Goal: Information Seeking & Learning: Learn about a topic

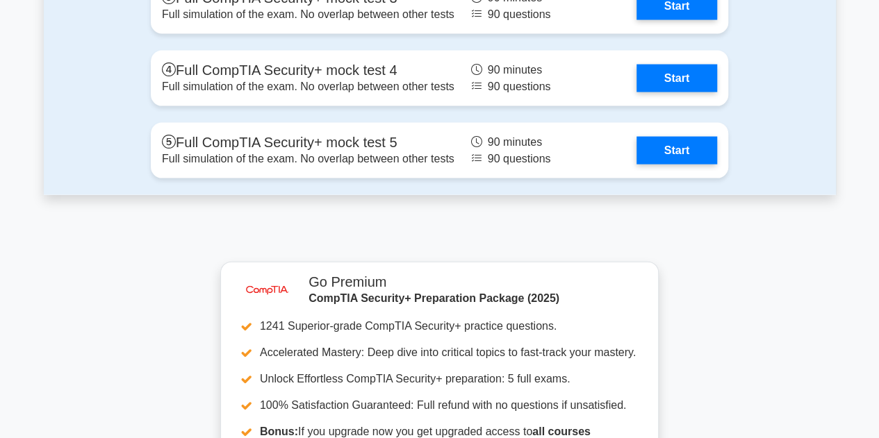
scroll to position [4072, 0]
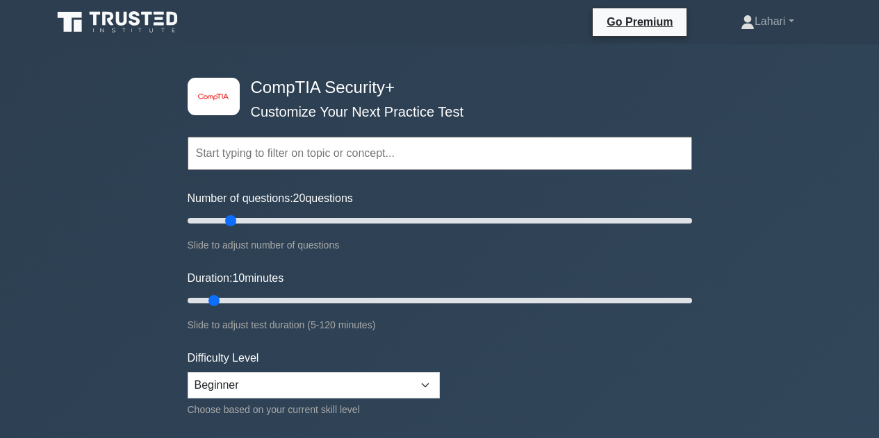
select select "beginner"
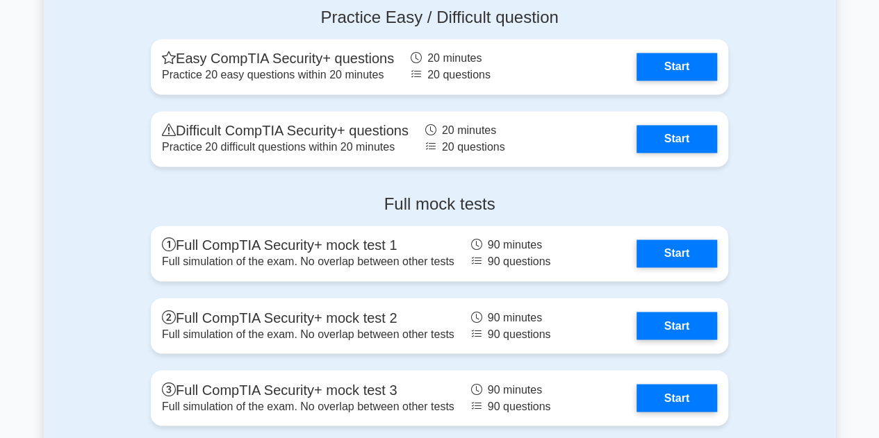
scroll to position [3576, 0]
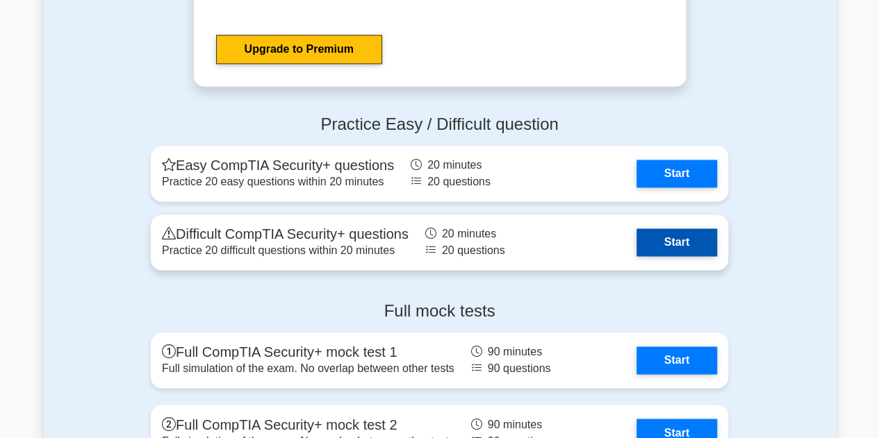
click at [657, 230] on link "Start" at bounding box center [677, 243] width 81 height 28
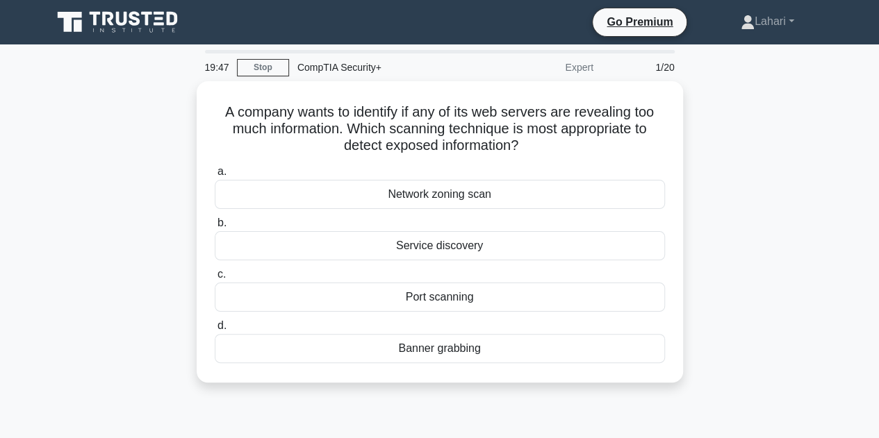
click at [853, 437] on main "19:47 Stop CompTIA Security+ Expert 1/20 A company wants to identify if any of …" at bounding box center [439, 397] width 879 height 706
click at [834, 388] on div "A company wants to identify if any of its web servers are revealing too much in…" at bounding box center [440, 240] width 792 height 318
click at [844, 379] on main "19:47 Stop CompTIA Security+ Expert 1/20 A company wants to identify if any of …" at bounding box center [439, 397] width 879 height 706
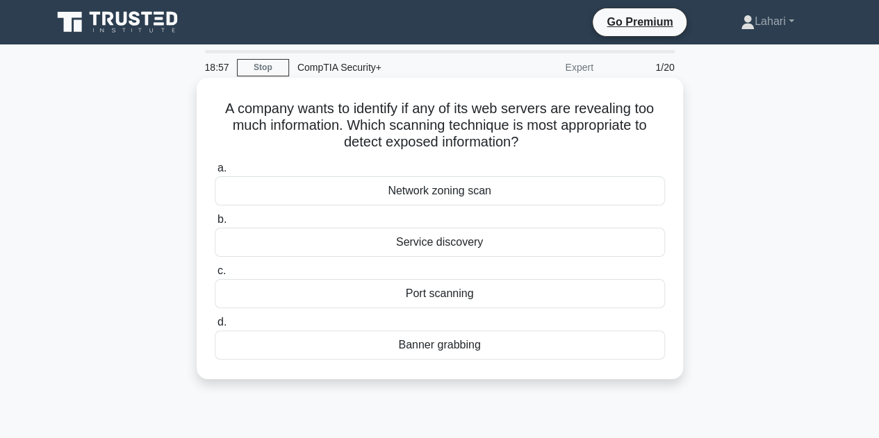
click at [487, 296] on div "Port scanning" at bounding box center [440, 293] width 450 height 29
click at [215, 276] on input "c. Port scanning" at bounding box center [215, 271] width 0 height 9
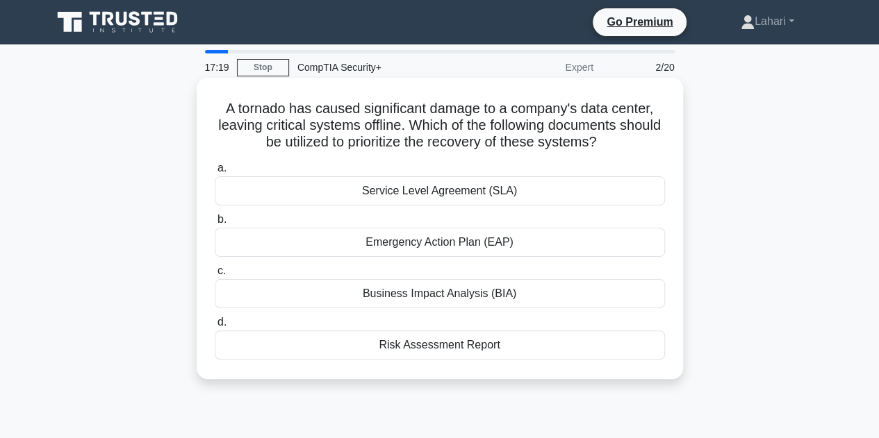
click at [384, 249] on div "Emergency Action Plan (EAP)" at bounding box center [440, 242] width 450 height 29
click at [215, 224] on input "b. Emergency Action Plan (EAP)" at bounding box center [215, 219] width 0 height 9
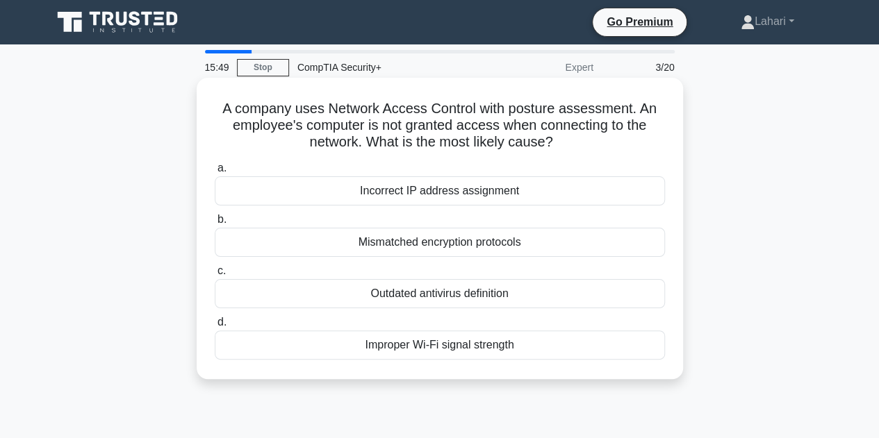
click at [413, 188] on div "Incorrect IP address assignment" at bounding box center [440, 191] width 450 height 29
click at [215, 173] on input "a. Incorrect IP address assignment" at bounding box center [215, 168] width 0 height 9
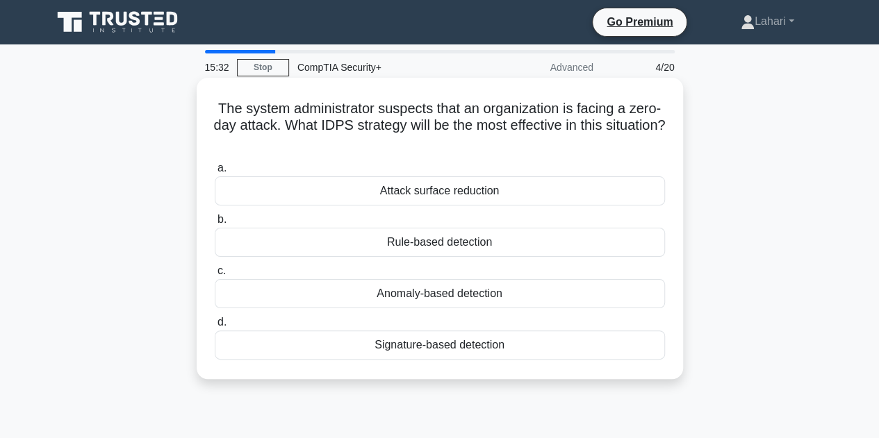
click at [552, 192] on div "Attack surface reduction" at bounding box center [440, 191] width 450 height 29
click at [215, 173] on input "a. Attack surface reduction" at bounding box center [215, 168] width 0 height 9
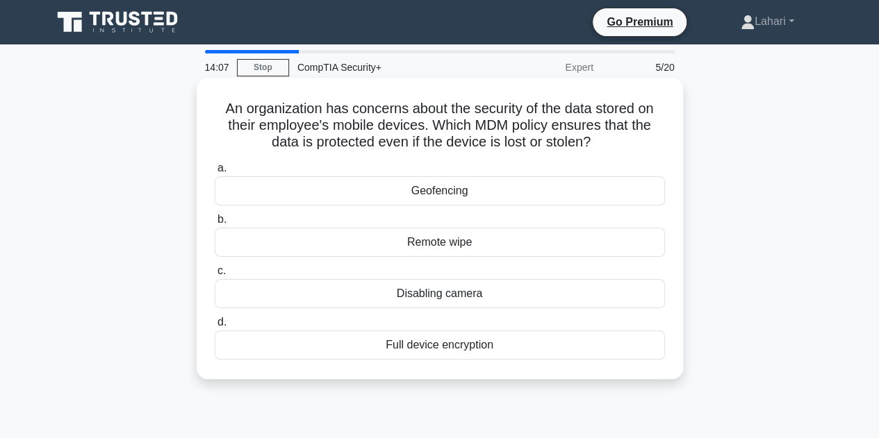
click at [379, 344] on div "Full device encryption" at bounding box center [440, 345] width 450 height 29
click at [215, 327] on input "d. Full device encryption" at bounding box center [215, 322] width 0 height 9
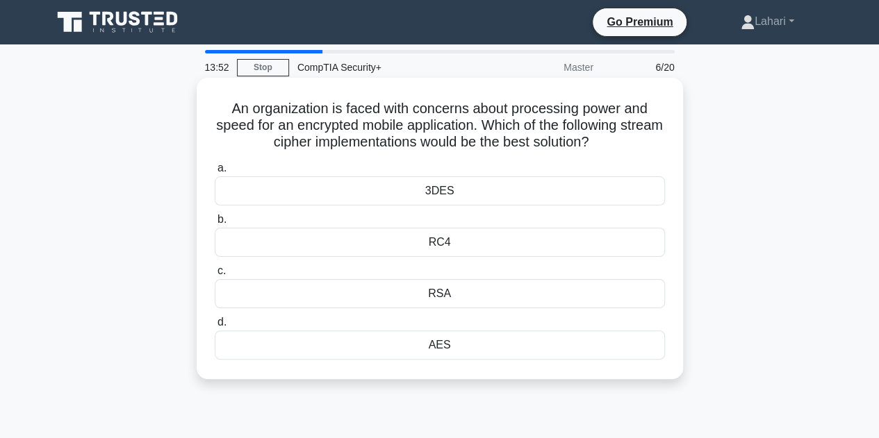
click at [466, 238] on div "RC4" at bounding box center [440, 242] width 450 height 29
click at [215, 224] on input "b. RC4" at bounding box center [215, 219] width 0 height 9
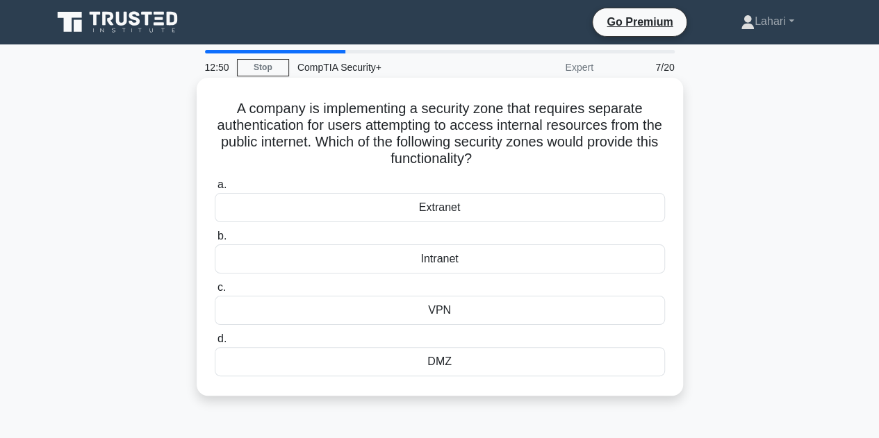
drag, startPoint x: 231, startPoint y: 108, endPoint x: 459, endPoint y: 345, distance: 329.3
drag, startPoint x: 459, startPoint y: 345, endPoint x: 244, endPoint y: 119, distance: 312.1
click at [244, 119] on h5 "A company is implementing a security zone that requires separate authentication…" at bounding box center [439, 134] width 453 height 68
drag, startPoint x: 236, startPoint y: 109, endPoint x: 414, endPoint y: 278, distance: 245.8
drag, startPoint x: 414, startPoint y: 278, endPoint x: 231, endPoint y: 130, distance: 235.7
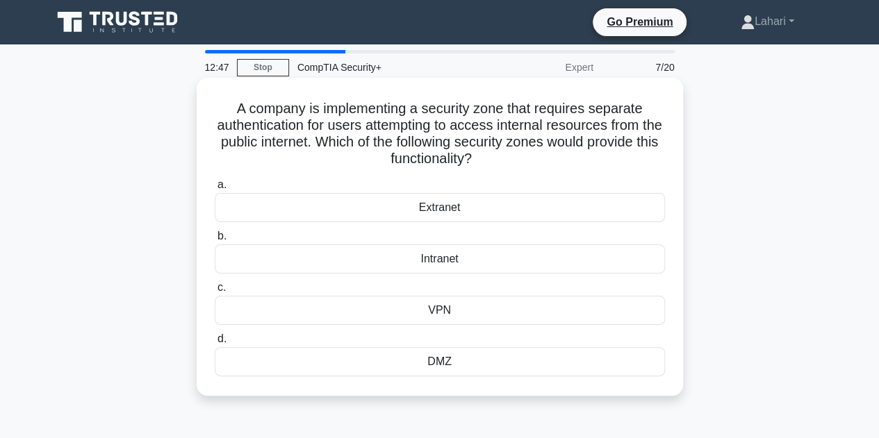
click at [231, 130] on h5 "A company is implementing a security zone that requires separate authentication…" at bounding box center [439, 134] width 453 height 68
drag, startPoint x: 232, startPoint y: 109, endPoint x: 466, endPoint y: 368, distance: 348.3
click at [466, 368] on div "A company is implementing a security zone that requires separate authentication…" at bounding box center [439, 236] width 475 height 307
copy div "A company is implementing a security zone that requires separate authentication…"
click at [516, 366] on div "DMZ" at bounding box center [440, 361] width 450 height 29
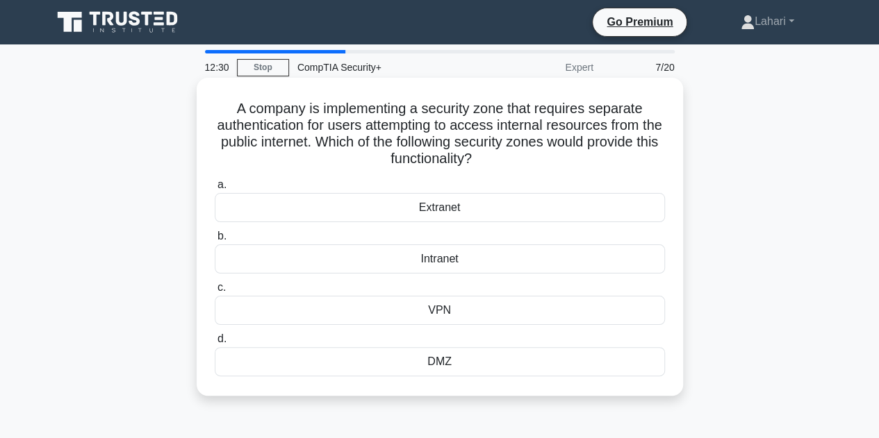
click at [215, 344] on input "d. DMZ" at bounding box center [215, 339] width 0 height 9
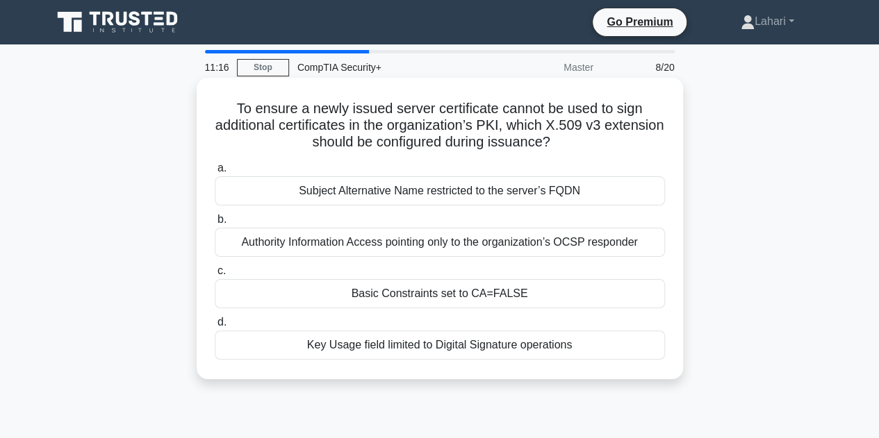
click at [423, 240] on div "Authority Information Access pointing only to the organization’s OCSP responder" at bounding box center [440, 242] width 450 height 29
click at [215, 224] on input "b. Authority Information Access pointing only to the organization’s OCSP respon…" at bounding box center [215, 219] width 0 height 9
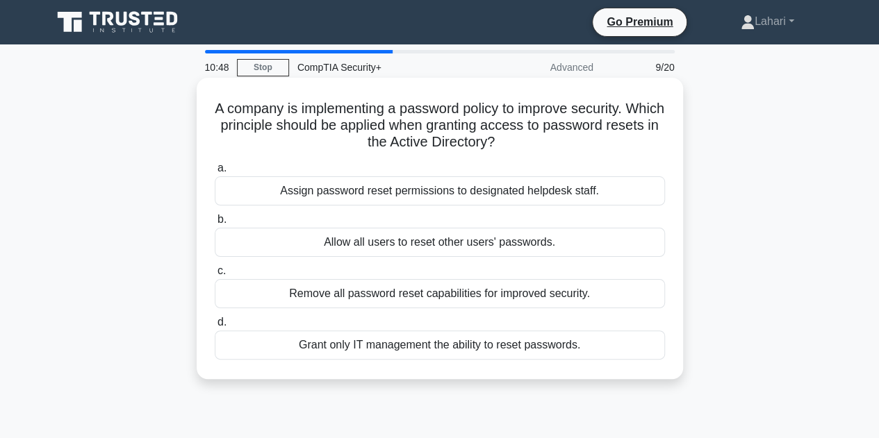
click at [452, 190] on div "Assign password reset permissions to designated helpdesk staff." at bounding box center [440, 191] width 450 height 29
click at [215, 173] on input "a. Assign password reset permissions to designated helpdesk staff." at bounding box center [215, 168] width 0 height 9
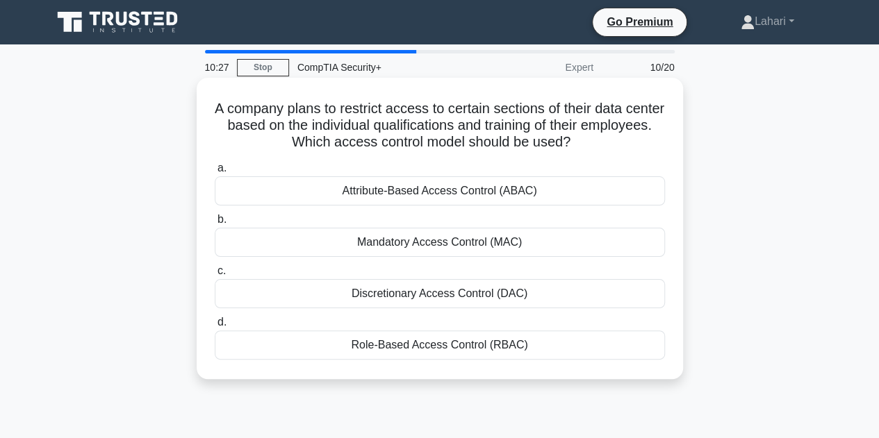
click at [470, 352] on div "Role-Based Access Control (RBAC)" at bounding box center [440, 345] width 450 height 29
click at [215, 327] on input "d. Role-Based Access Control (RBAC)" at bounding box center [215, 322] width 0 height 9
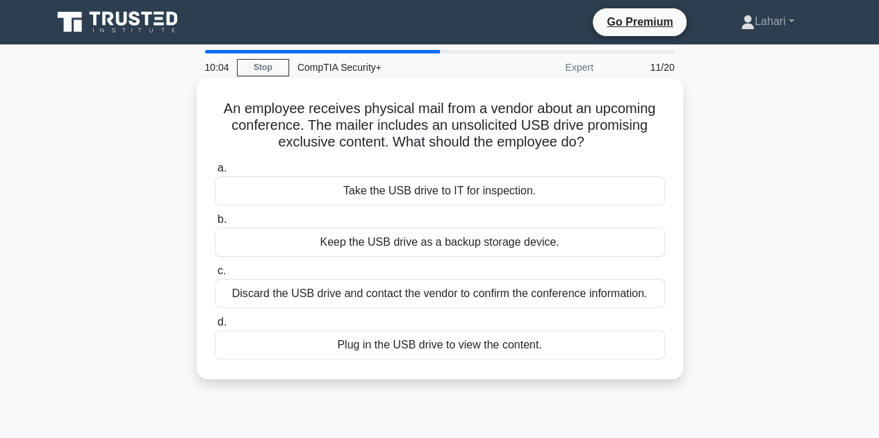
click at [481, 192] on div "Take the USB drive to IT for inspection." at bounding box center [440, 191] width 450 height 29
click at [215, 173] on input "a. Take the USB drive to IT for inspection." at bounding box center [215, 168] width 0 height 9
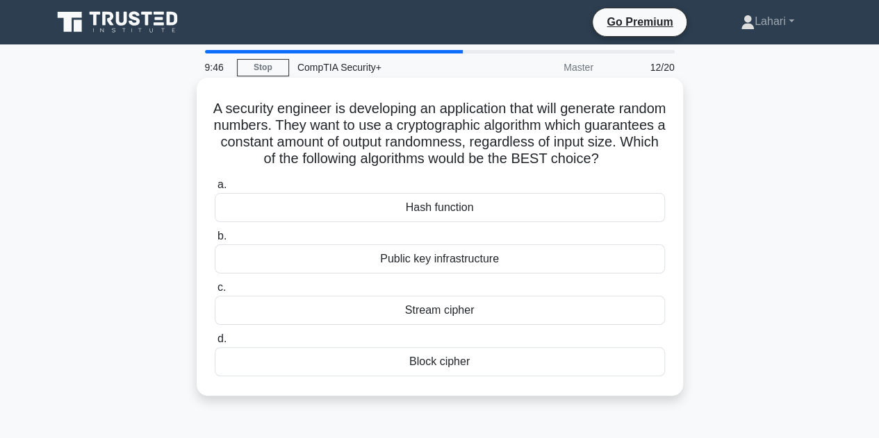
click at [486, 222] on div "Hash function" at bounding box center [440, 207] width 450 height 29
click at [215, 190] on input "a. Hash function" at bounding box center [215, 185] width 0 height 9
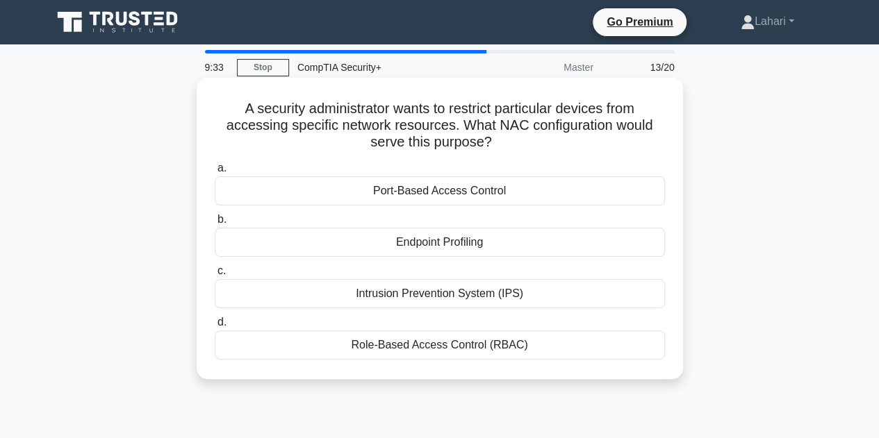
click at [431, 247] on div "Endpoint Profiling" at bounding box center [440, 242] width 450 height 29
click at [215, 224] on input "b. Endpoint Profiling" at bounding box center [215, 219] width 0 height 9
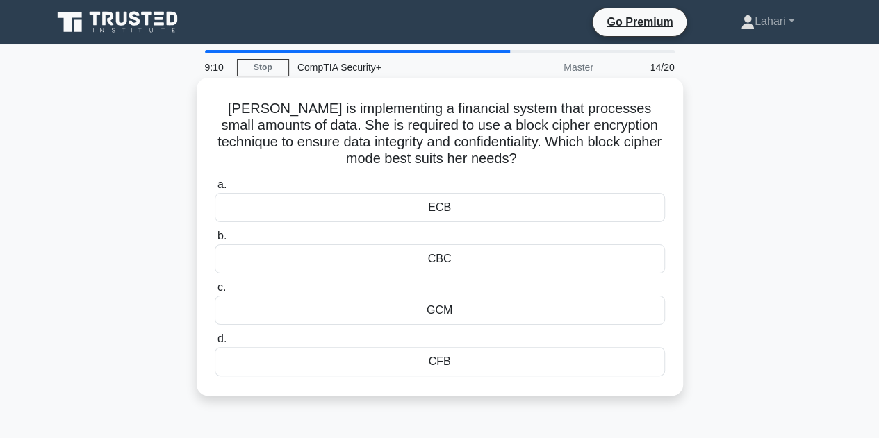
click at [461, 309] on div "GCM" at bounding box center [440, 310] width 450 height 29
click at [215, 293] on input "c. GCM" at bounding box center [215, 288] width 0 height 9
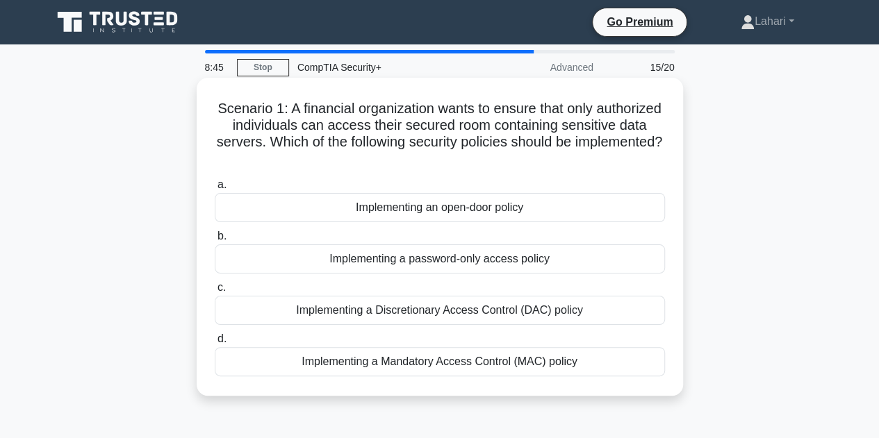
click at [545, 306] on div "Implementing a Discretionary Access Control (DAC) policy" at bounding box center [440, 310] width 450 height 29
click at [215, 293] on input "c. Implementing a Discretionary Access Control (DAC) policy" at bounding box center [215, 288] width 0 height 9
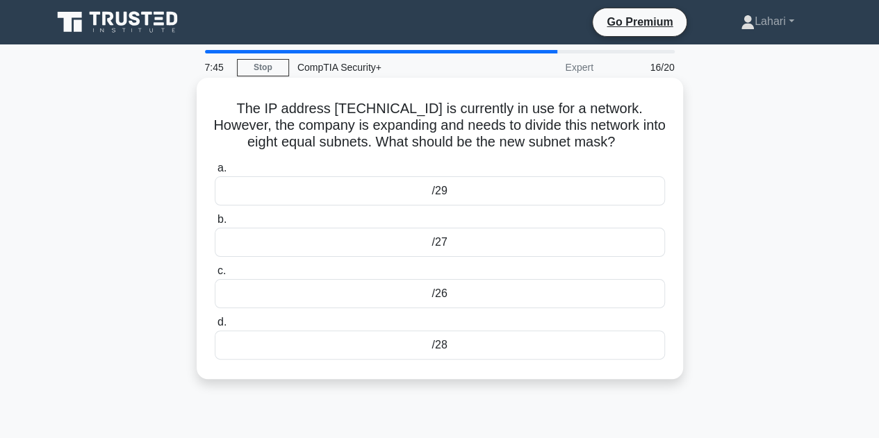
click at [465, 242] on div "/27" at bounding box center [440, 242] width 450 height 29
click at [215, 224] on input "b. /27" at bounding box center [215, 219] width 0 height 9
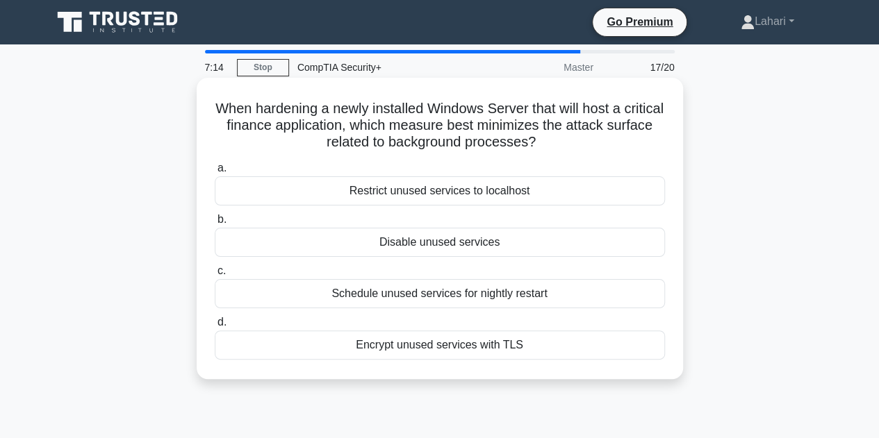
click at [445, 195] on div "Restrict unused services to localhost" at bounding box center [440, 191] width 450 height 29
click at [215, 173] on input "a. Restrict unused services to localhost" at bounding box center [215, 168] width 0 height 9
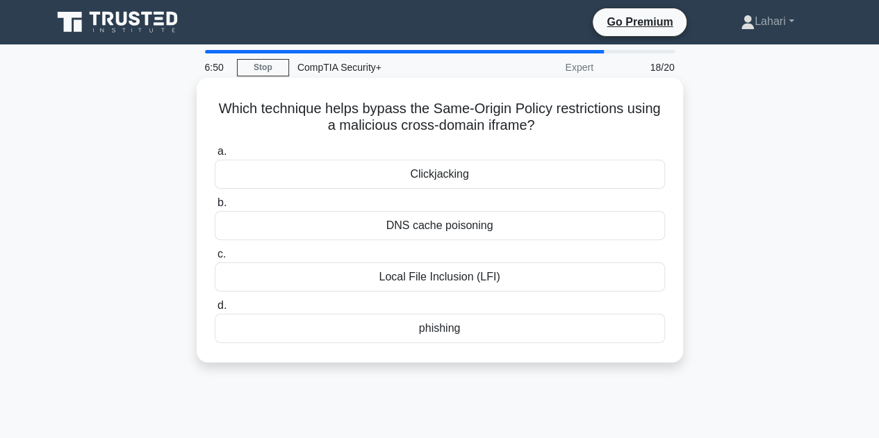
click at [439, 170] on div "Clickjacking" at bounding box center [440, 174] width 450 height 29
click at [215, 156] on input "a. Clickjacking" at bounding box center [215, 151] width 0 height 9
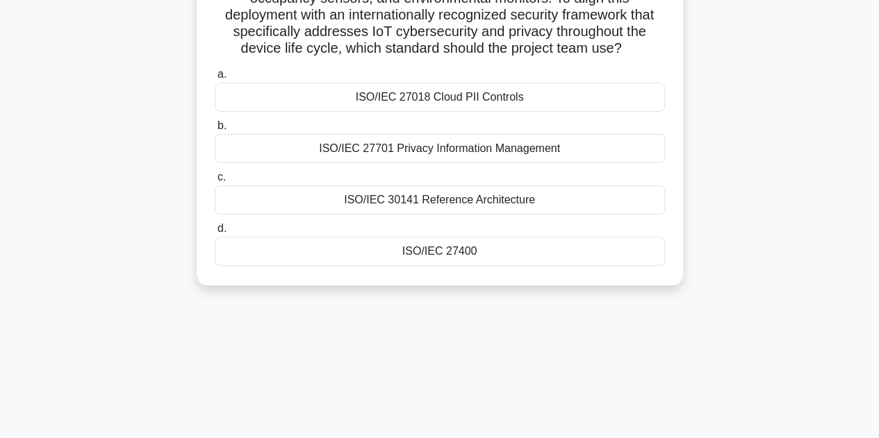
scroll to position [137, 0]
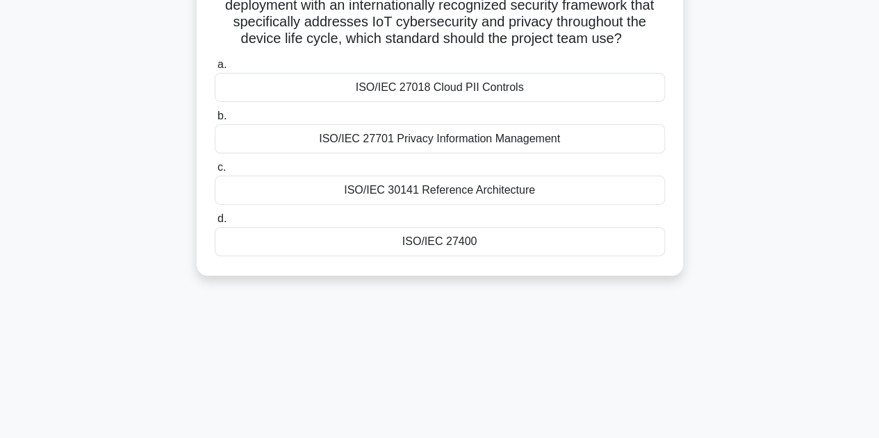
click at [489, 181] on div "ISO/IEC 30141 Reference Architecture" at bounding box center [440, 190] width 450 height 29
click at [215, 172] on input "c. ISO/IEC 30141 Reference Architecture" at bounding box center [215, 167] width 0 height 9
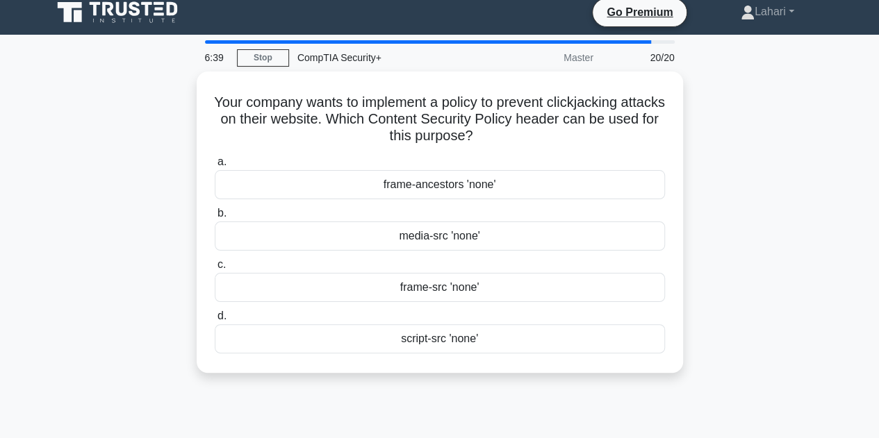
scroll to position [0, 0]
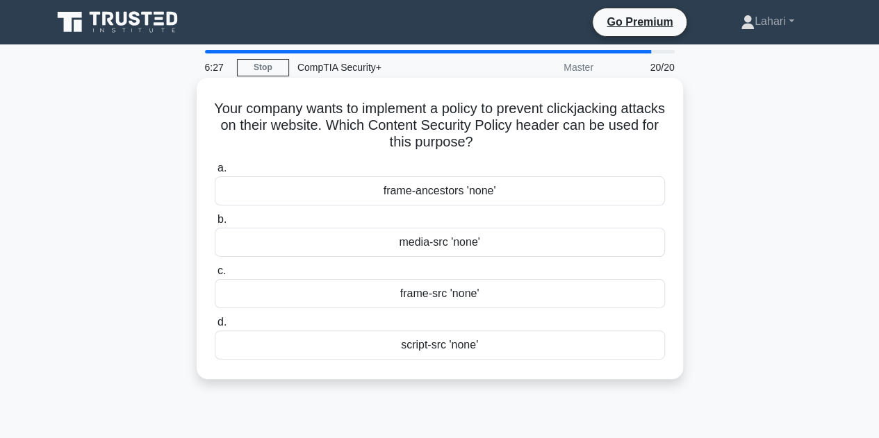
click at [472, 358] on div "script-src 'none'" at bounding box center [440, 345] width 450 height 29
click at [215, 327] on input "d. script-src 'none'" at bounding box center [215, 322] width 0 height 9
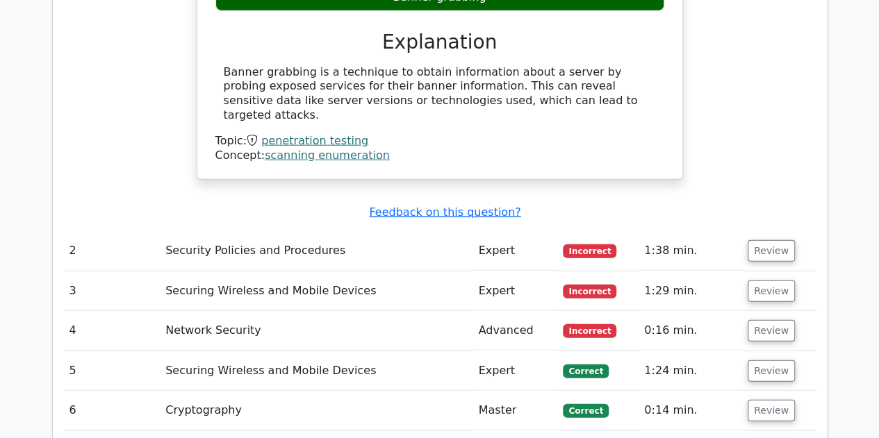
scroll to position [1646, 0]
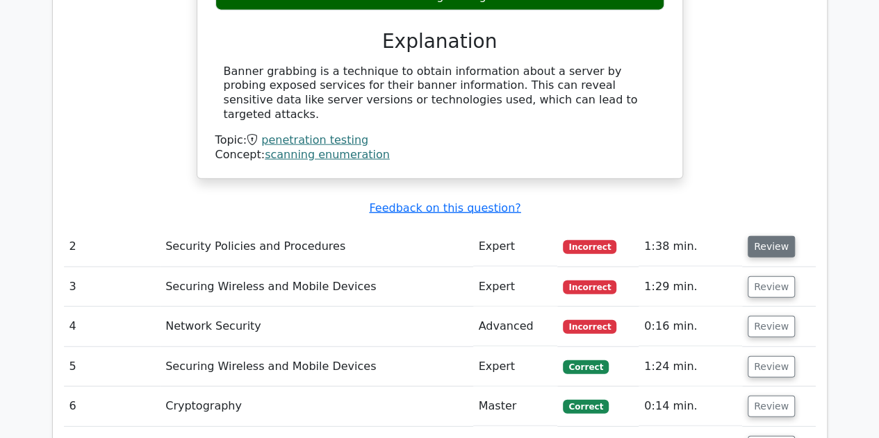
click at [771, 236] on button "Review" at bounding box center [771, 247] width 47 height 22
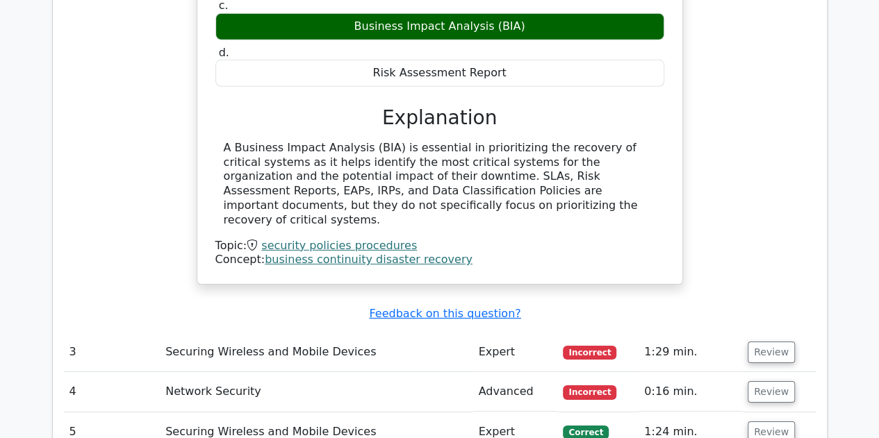
scroll to position [2107, 0]
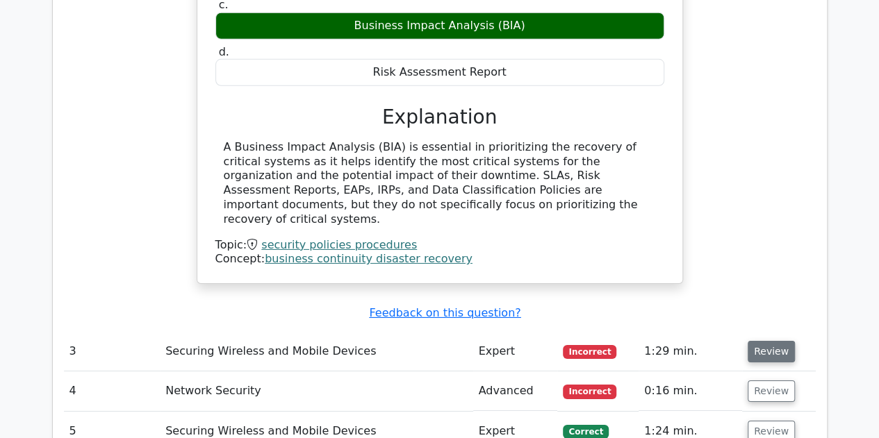
click at [775, 341] on button "Review" at bounding box center [771, 352] width 47 height 22
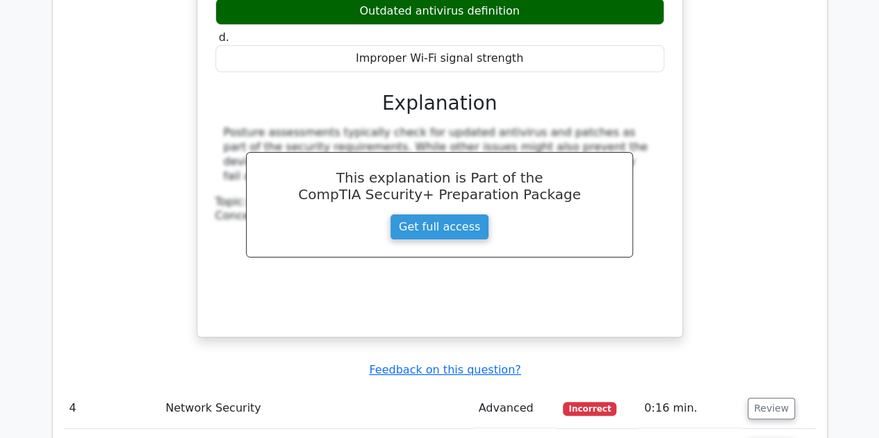
scroll to position [2668, 0]
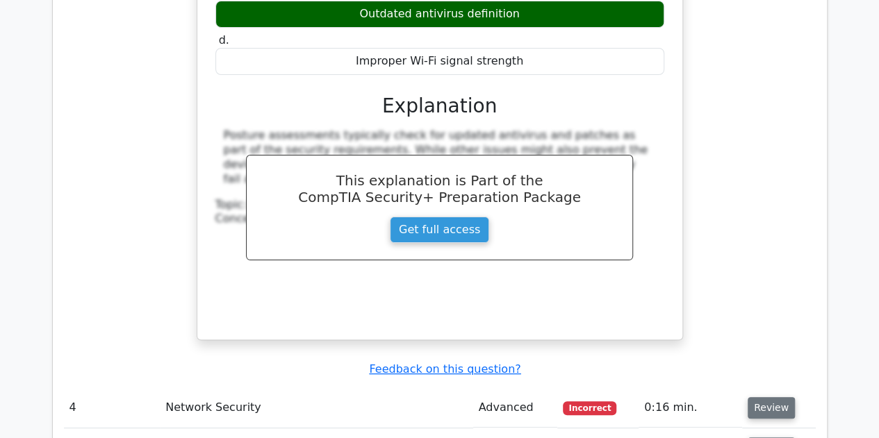
click at [751, 397] on button "Review" at bounding box center [771, 408] width 47 height 22
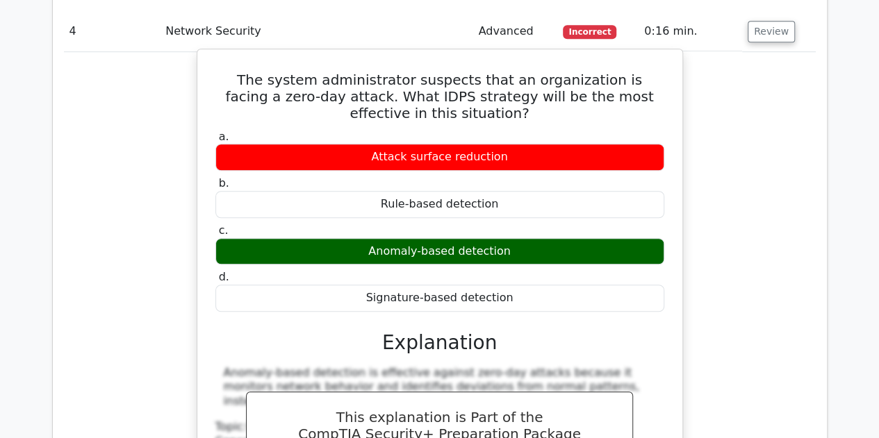
scroll to position [3045, 0]
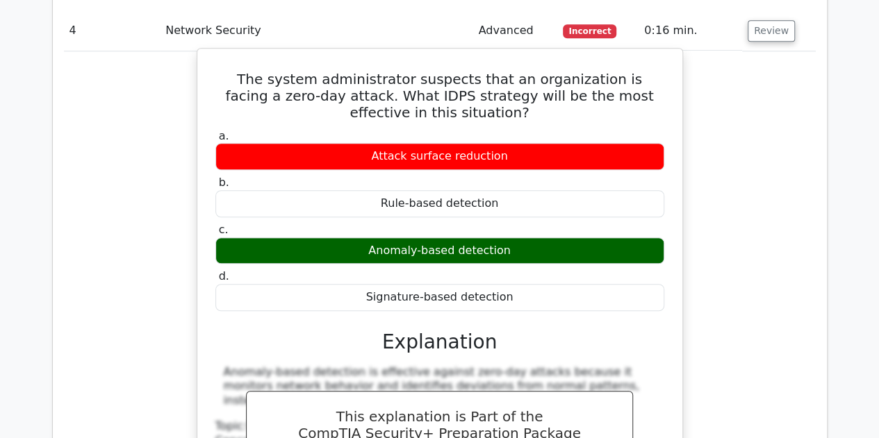
click at [625, 391] on div "This explanation is Part of the CompTIA Security+ Preparation Package Get full …" at bounding box center [439, 444] width 387 height 106
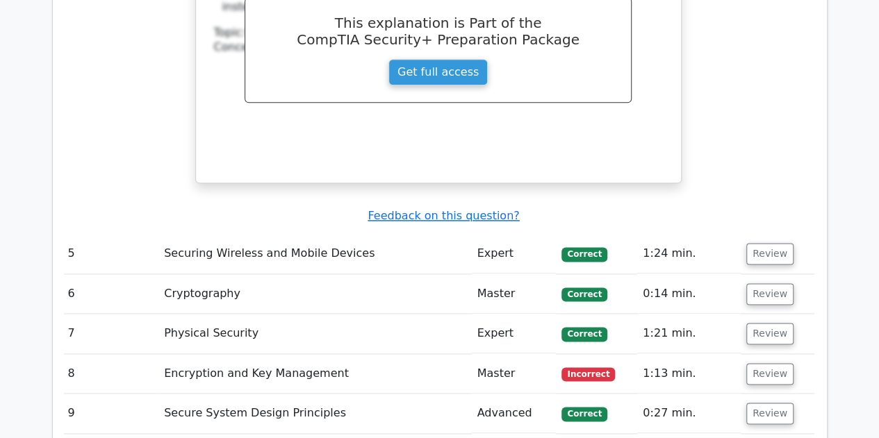
scroll to position [3440, 0]
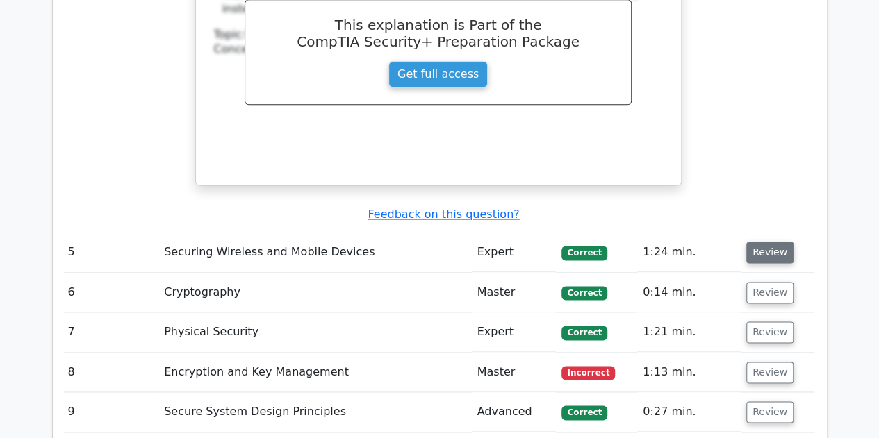
click at [759, 242] on button "Review" at bounding box center [769, 253] width 47 height 22
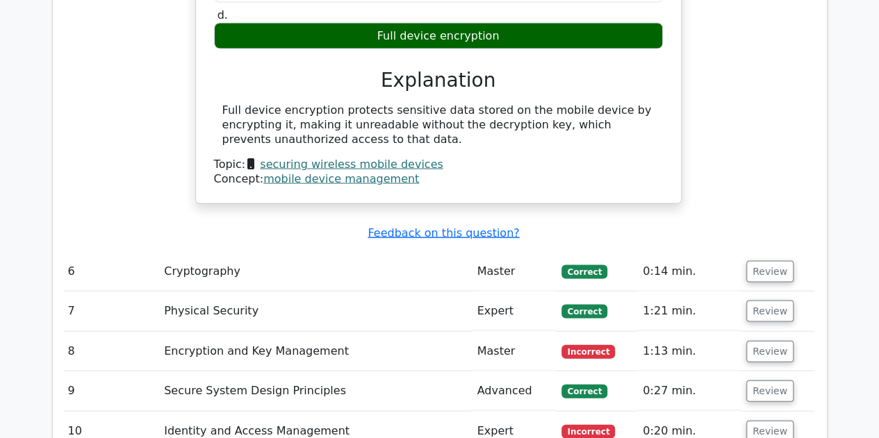
scroll to position [3951, 0]
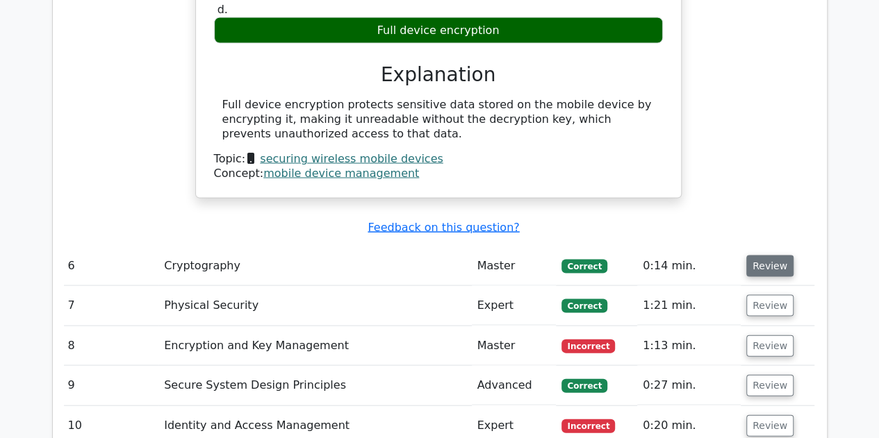
click at [757, 255] on button "Review" at bounding box center [769, 266] width 47 height 22
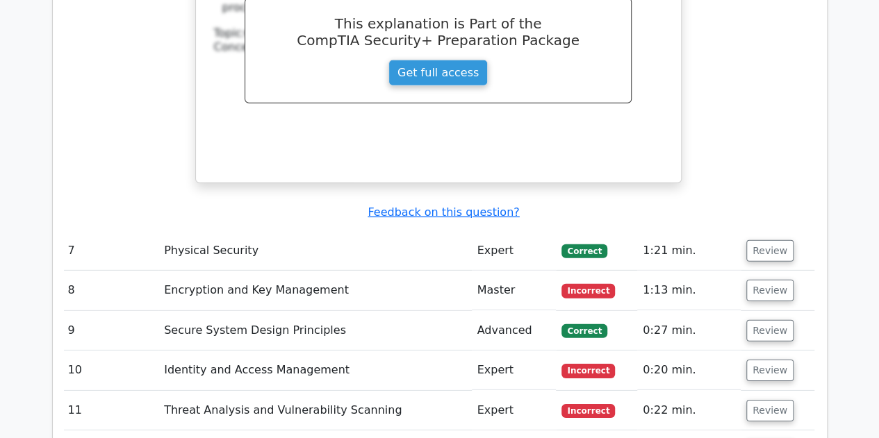
scroll to position [4600, 0]
click at [751, 240] on button "Review" at bounding box center [769, 251] width 47 height 22
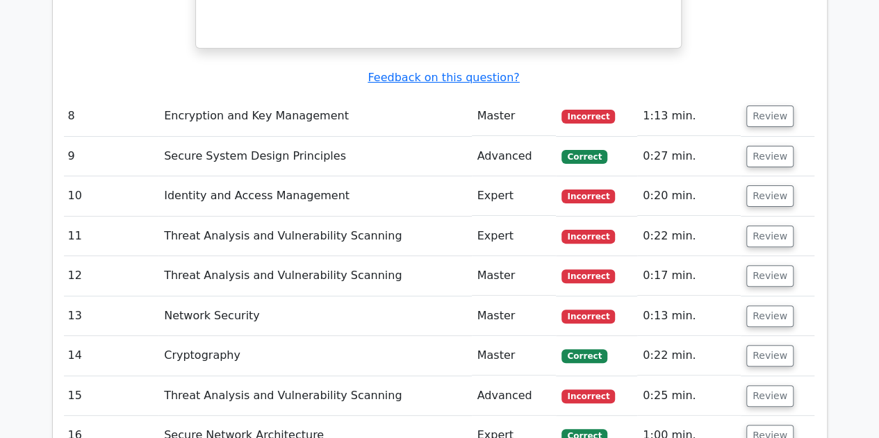
scroll to position [5368, 0]
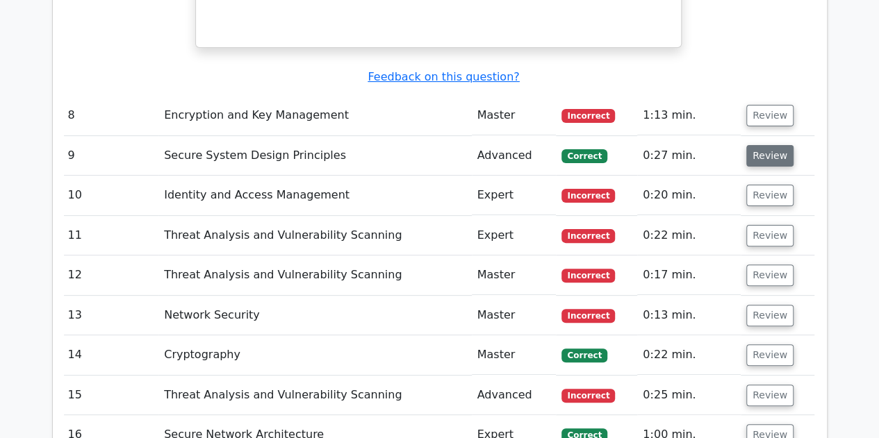
click at [746, 145] on button "Review" at bounding box center [769, 156] width 47 height 22
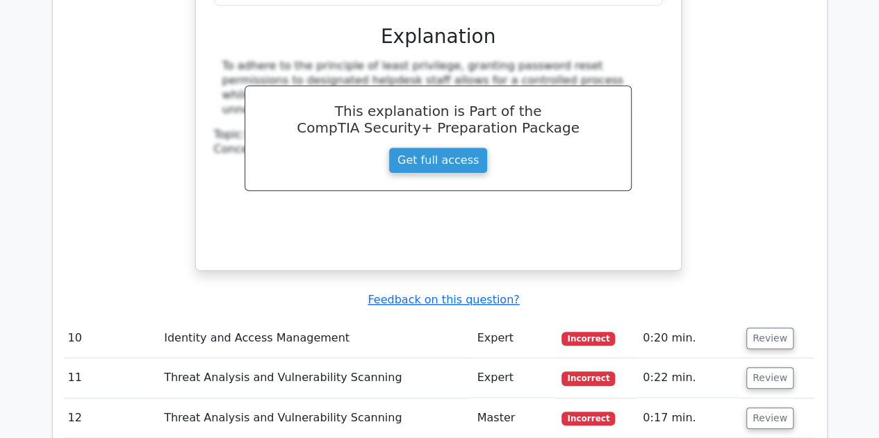
scroll to position [5806, 0]
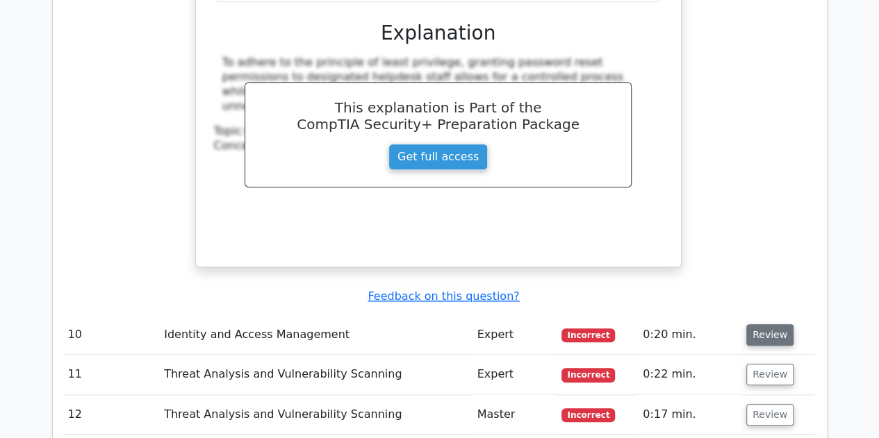
click at [759, 325] on button "Review" at bounding box center [769, 336] width 47 height 22
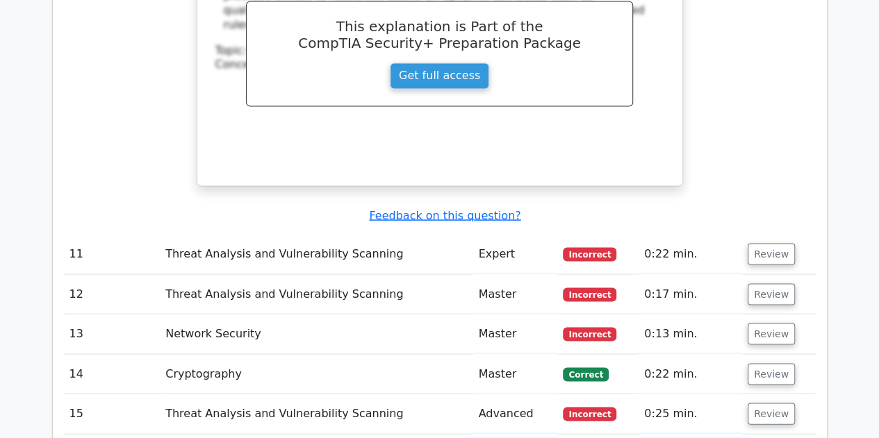
scroll to position [6506, 0]
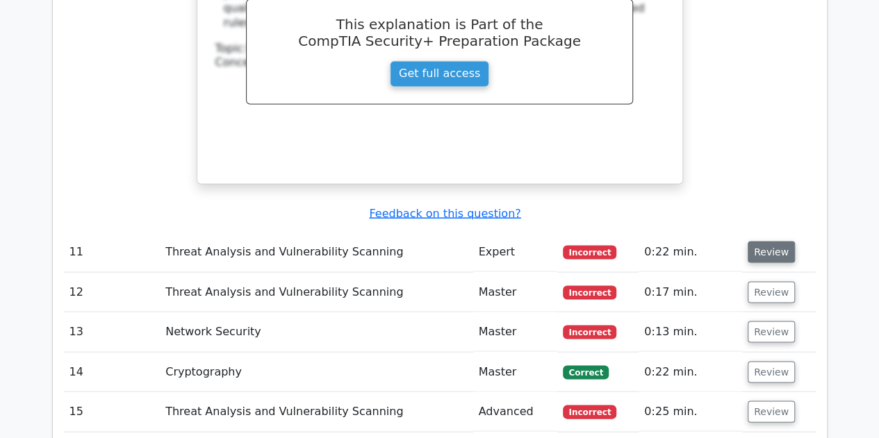
click at [752, 241] on button "Review" at bounding box center [771, 252] width 47 height 22
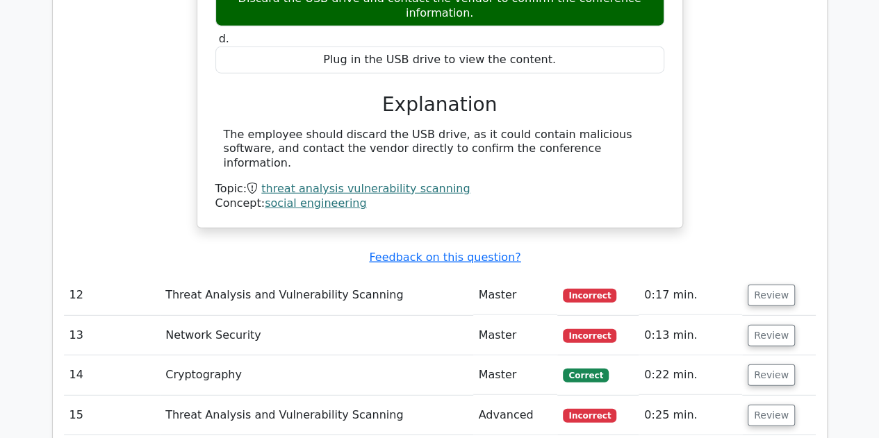
scroll to position [7003, 0]
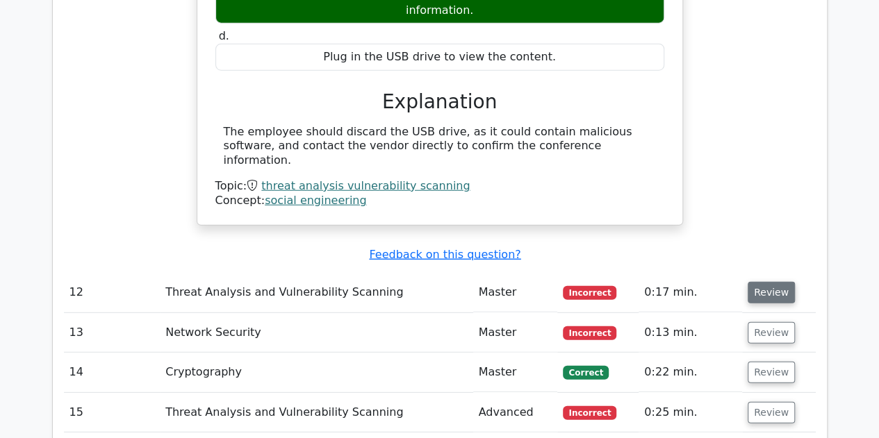
click at [776, 282] on button "Review" at bounding box center [771, 293] width 47 height 22
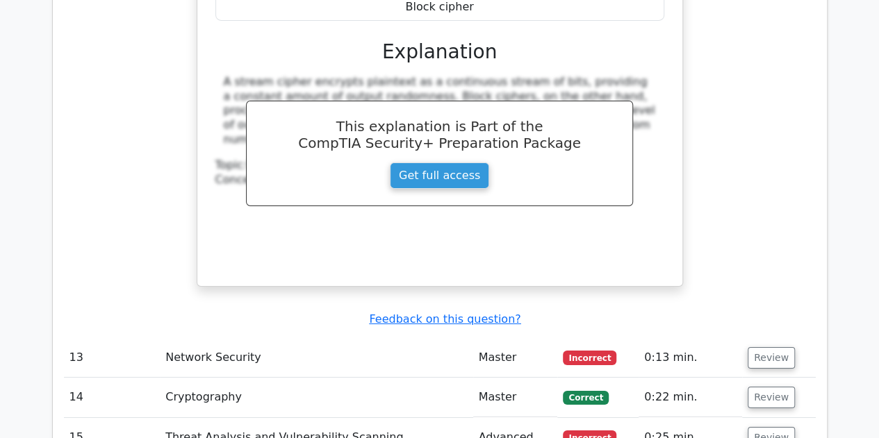
scroll to position [7589, 0]
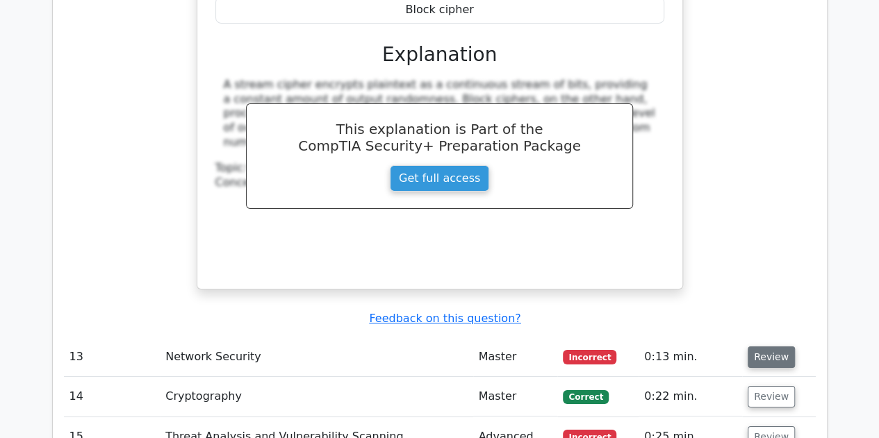
click at [756, 347] on button "Review" at bounding box center [771, 358] width 47 height 22
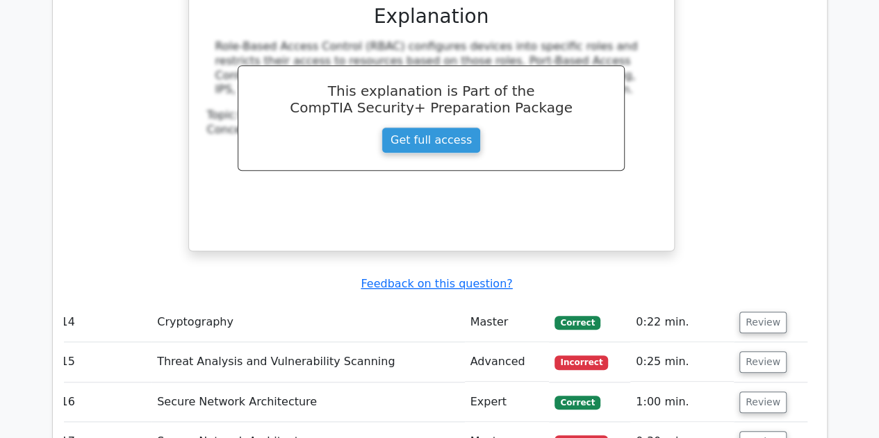
scroll to position [8243, 0]
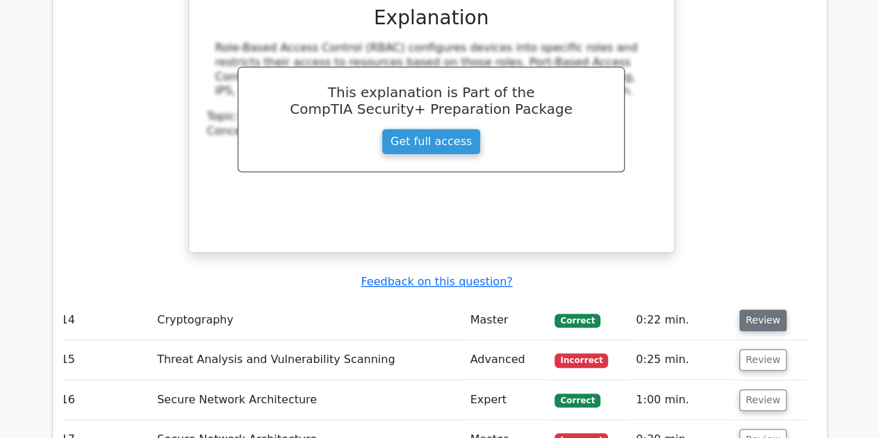
click at [740, 310] on button "Review" at bounding box center [762, 321] width 47 height 22
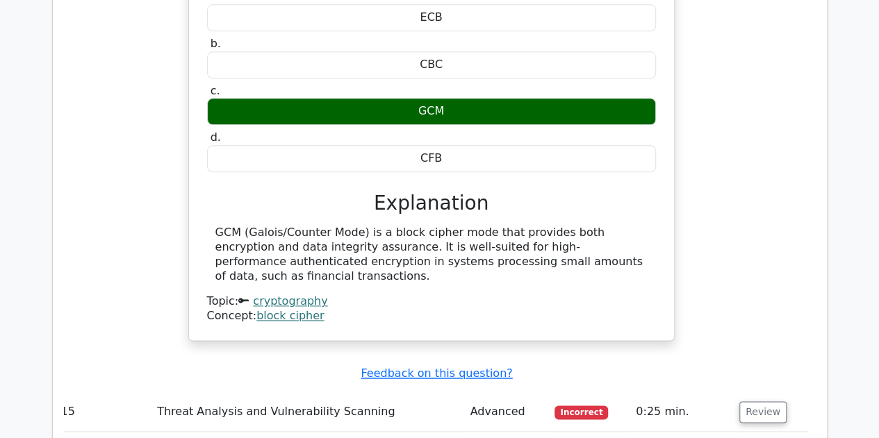
scroll to position [8691, 0]
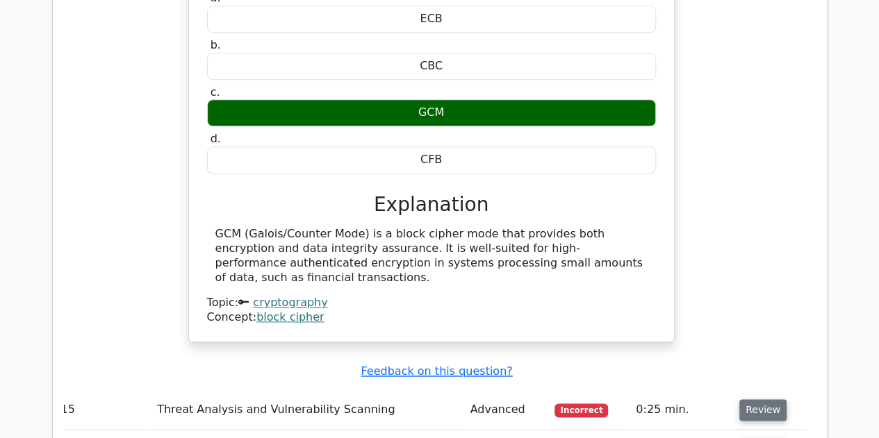
click at [748, 400] on button "Review" at bounding box center [762, 411] width 47 height 22
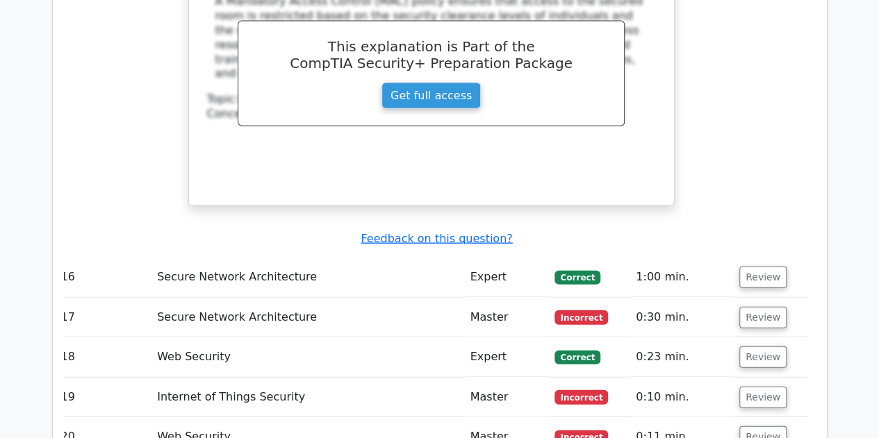
scroll to position [9470, 0]
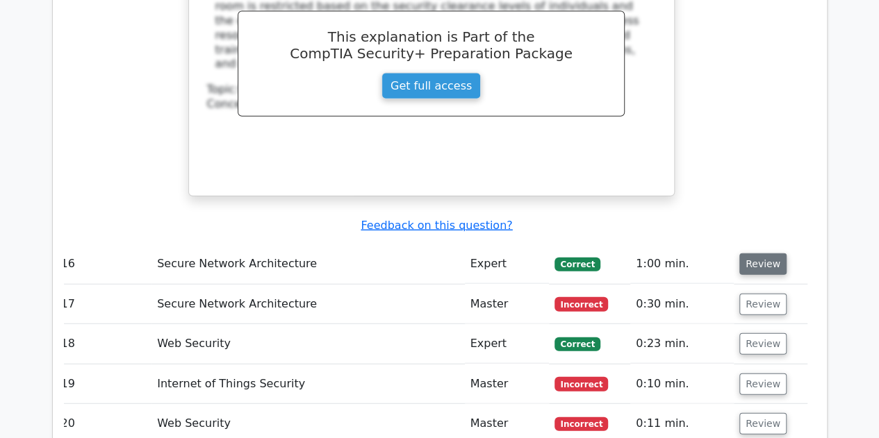
click at [742, 254] on button "Review" at bounding box center [762, 265] width 47 height 22
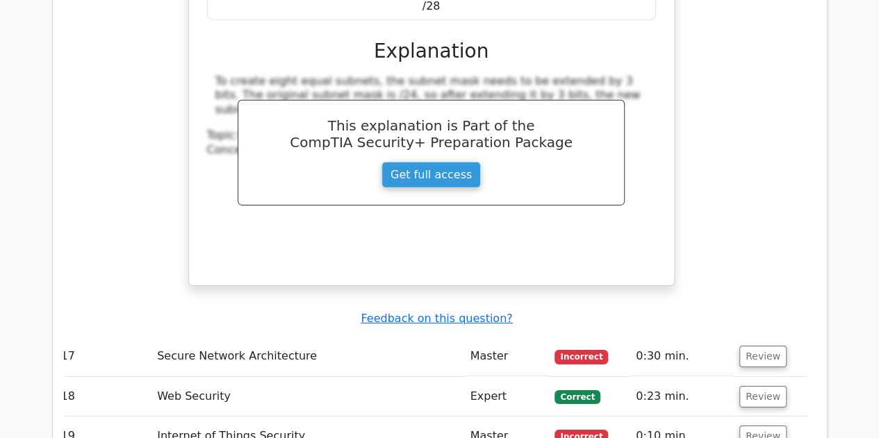
scroll to position [10012, 0]
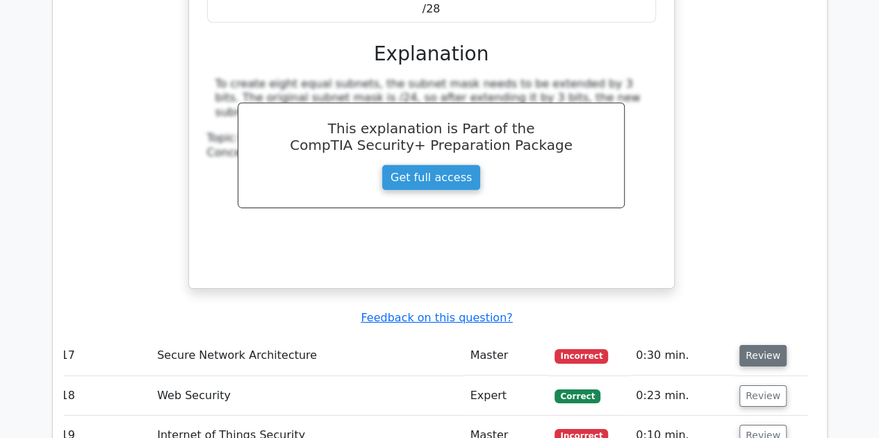
click at [765, 345] on button "Review" at bounding box center [762, 356] width 47 height 22
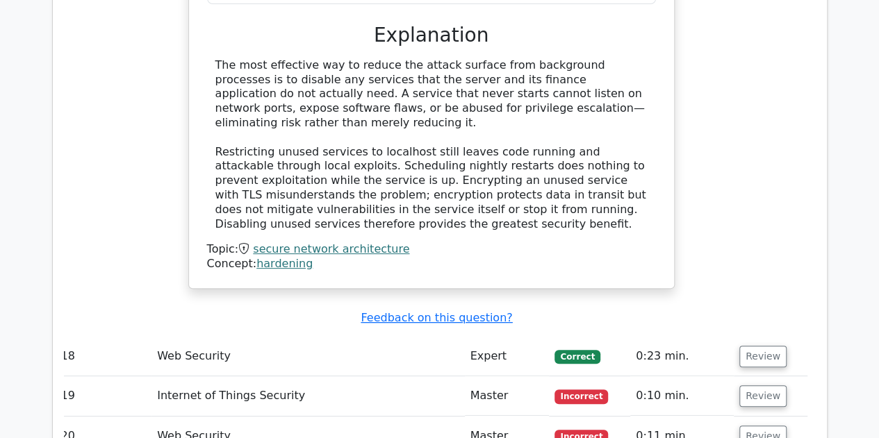
scroll to position [10649, 0]
click at [769, 345] on button "Review" at bounding box center [762, 356] width 47 height 22
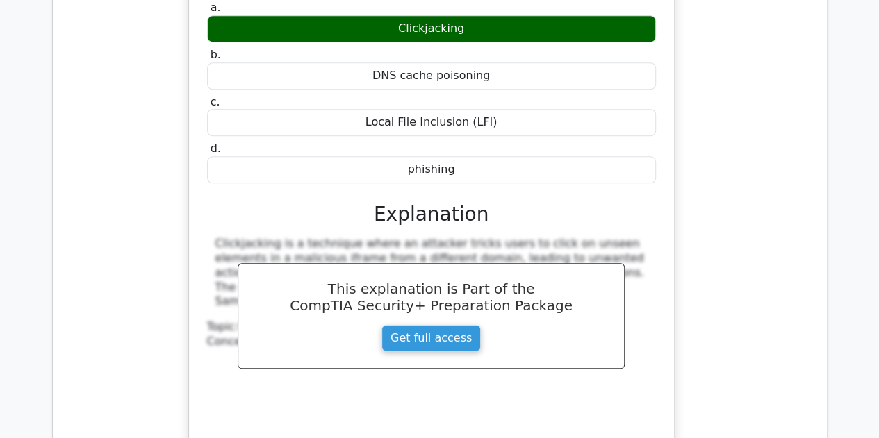
scroll to position [11104, 0]
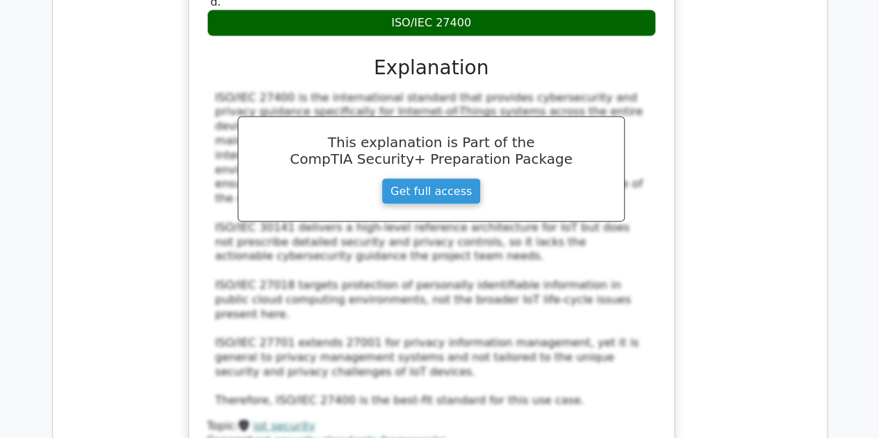
scroll to position [11944, 0]
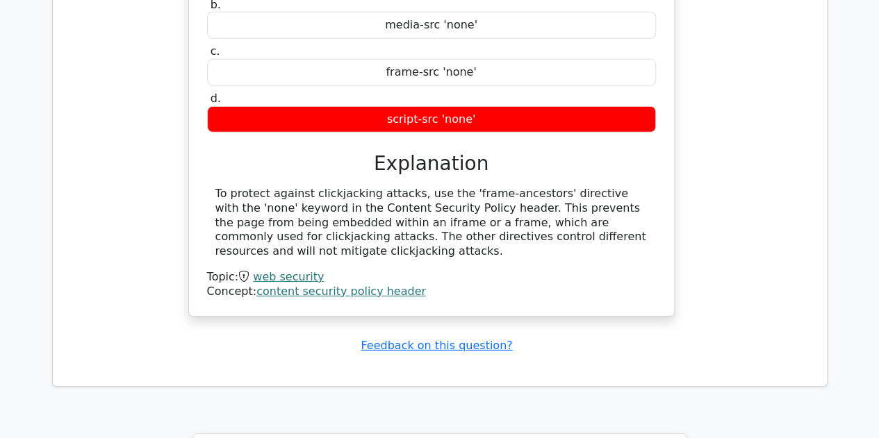
scroll to position [12816, 0]
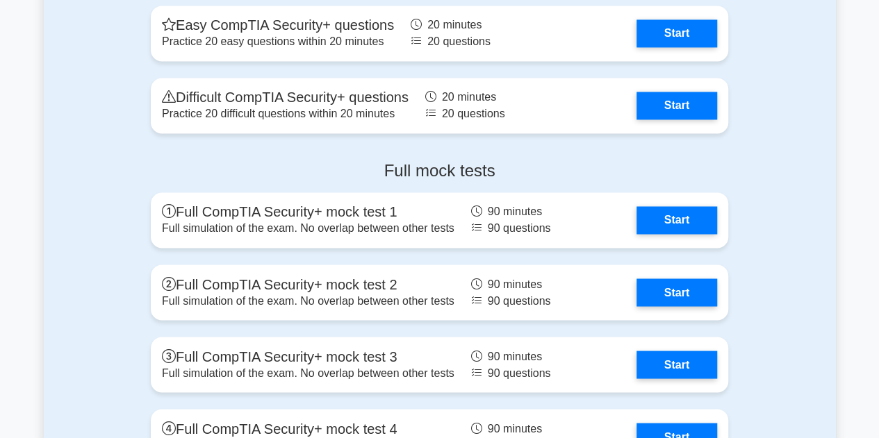
scroll to position [3719, 0]
